Goal: Task Accomplishment & Management: Manage account settings

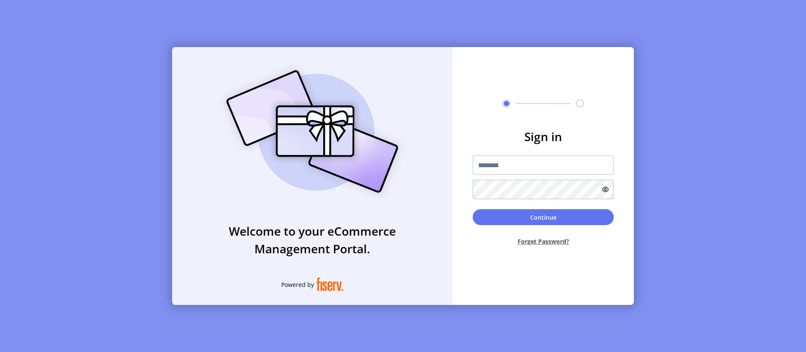
click at [543, 165] on input "text" at bounding box center [543, 164] width 141 height 19
type input "**********"
click at [543, 217] on button "Continue" at bounding box center [543, 217] width 141 height 16
